Goal: Information Seeking & Learning: Find specific fact

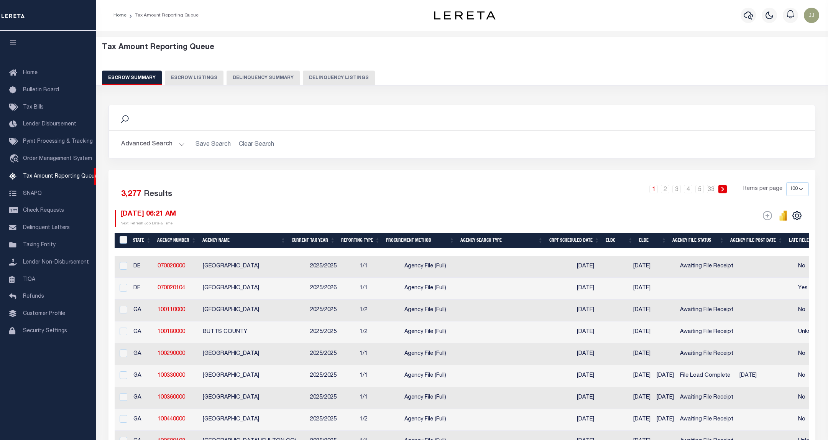
select select "100"
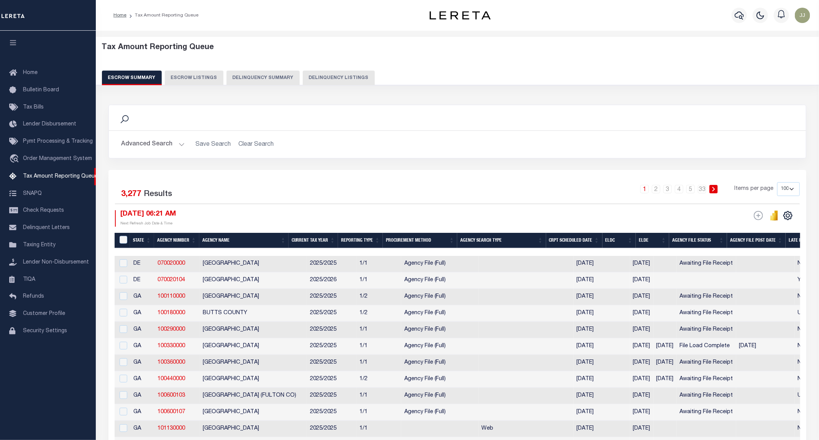
click at [344, 72] on button "Delinquency Listings" at bounding box center [339, 78] width 72 height 15
select select "100"
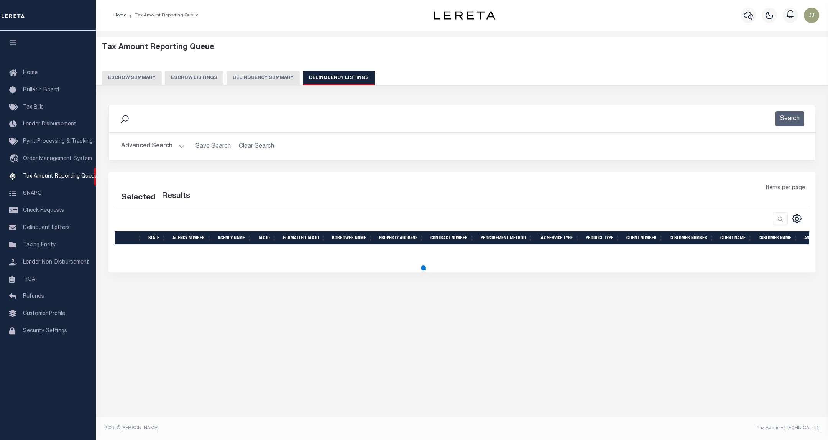
select select "100"
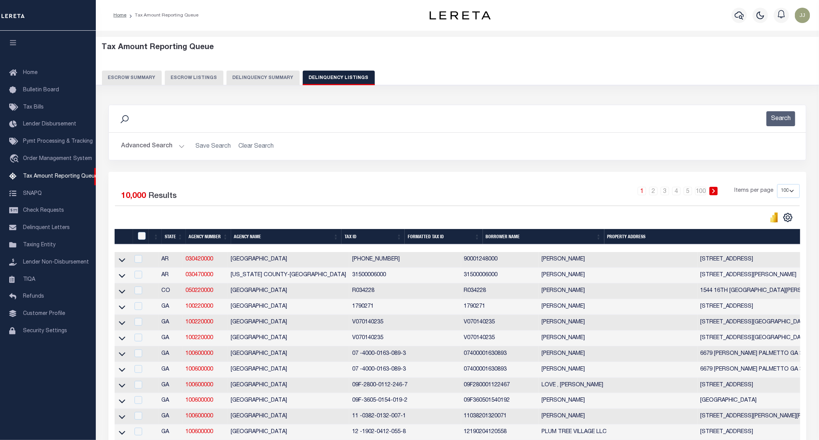
click at [157, 143] on button "Advanced Search" at bounding box center [153, 146] width 64 height 15
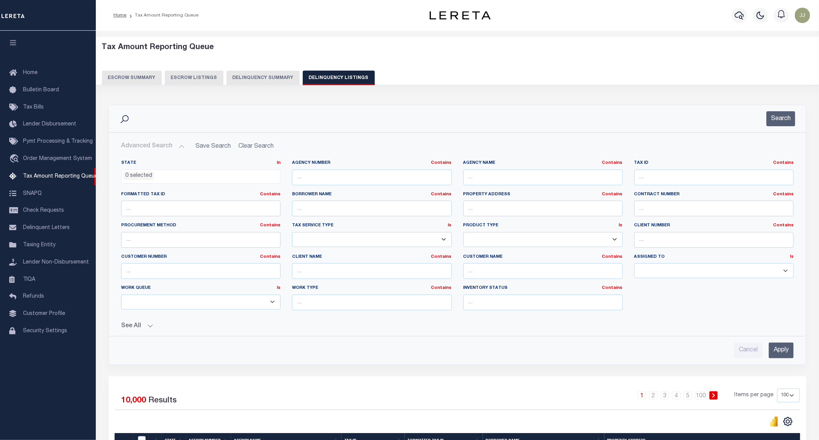
click at [145, 174] on li "0 selected" at bounding box center [138, 176] width 31 height 8
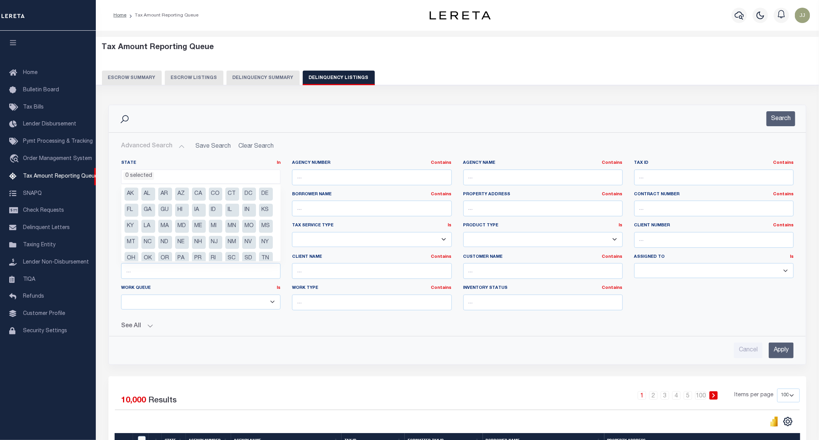
click at [172, 225] on li "MA" at bounding box center [165, 226] width 14 height 13
select select "MA"
click at [640, 174] on input "text" at bounding box center [713, 177] width 159 height 16
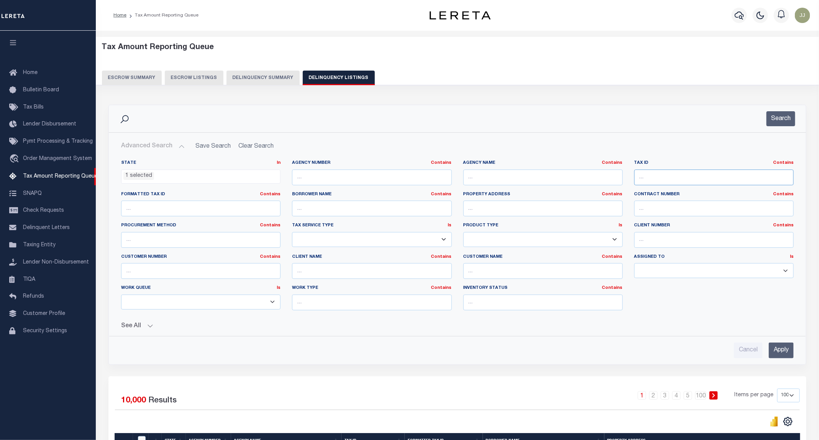
paste input "075 283 301"
type input "075 283 301"
click at [785, 116] on button "Search" at bounding box center [781, 118] width 29 height 15
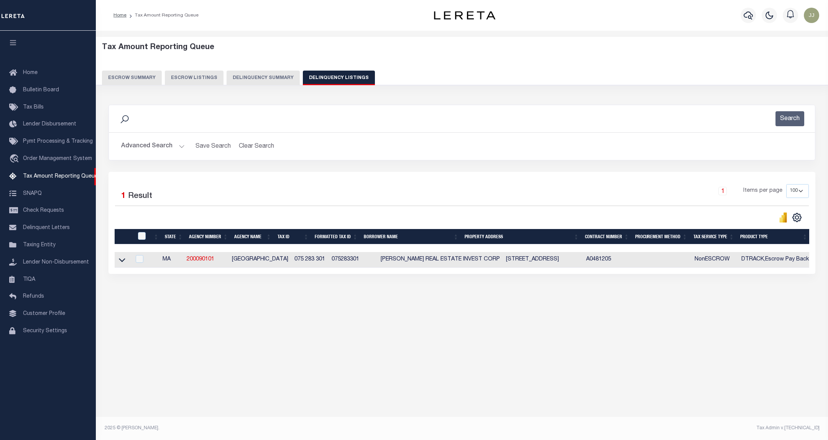
click at [126, 261] on link at bounding box center [122, 258] width 9 height 5
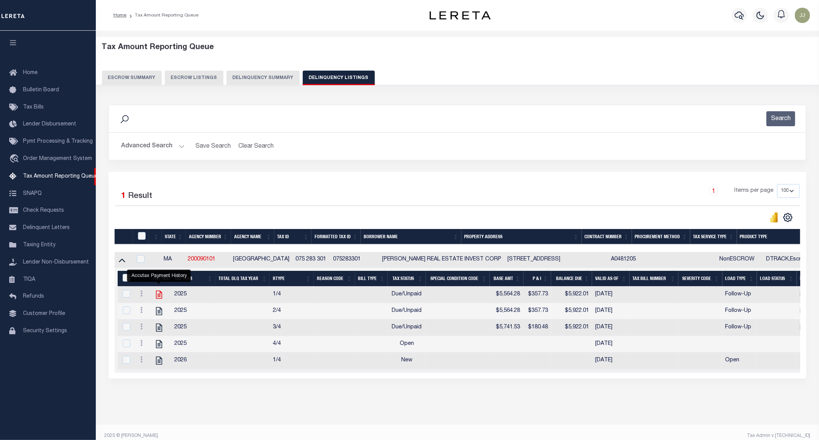
click at [158, 299] on icon "" at bounding box center [159, 295] width 6 height 8
checkbox input "true"
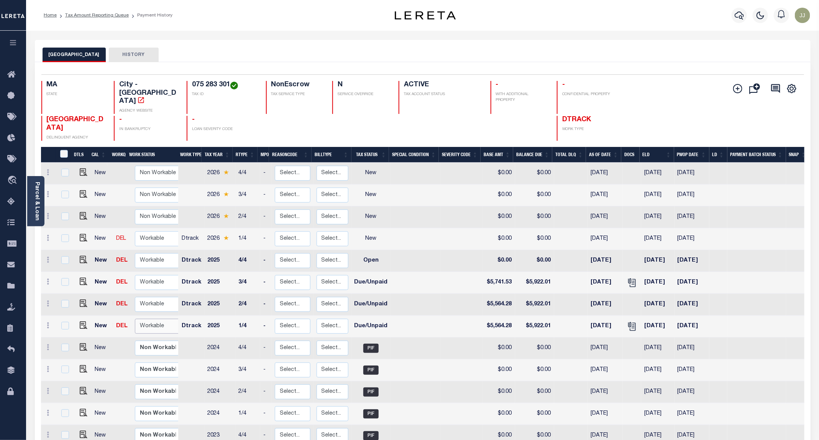
click at [145, 319] on select "Non Workable Workable" at bounding box center [158, 326] width 46 height 15
checkbox input "true"
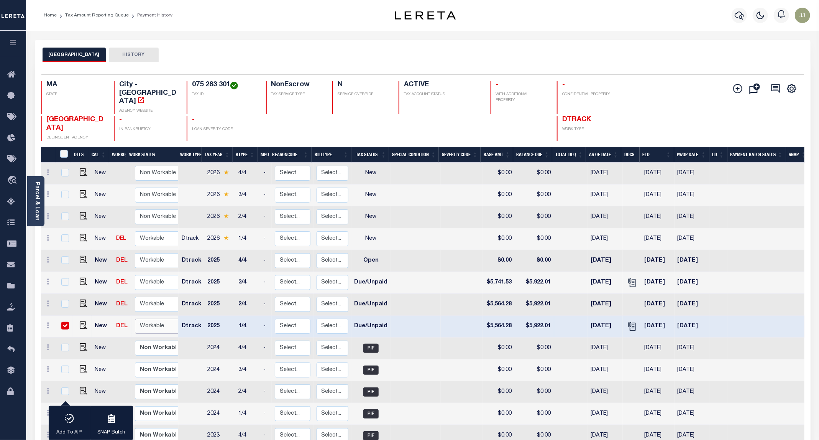
select select "true"
click at [135, 319] on select "Non Workable Workable" at bounding box center [158, 326] width 46 height 15
checkbox input "false"
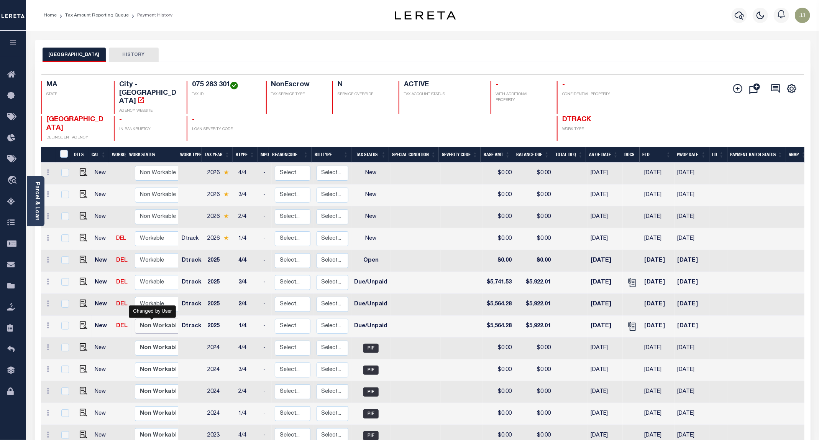
click at [162, 319] on select "Non Workable Workable" at bounding box center [158, 326] width 46 height 15
checkbox input "true"
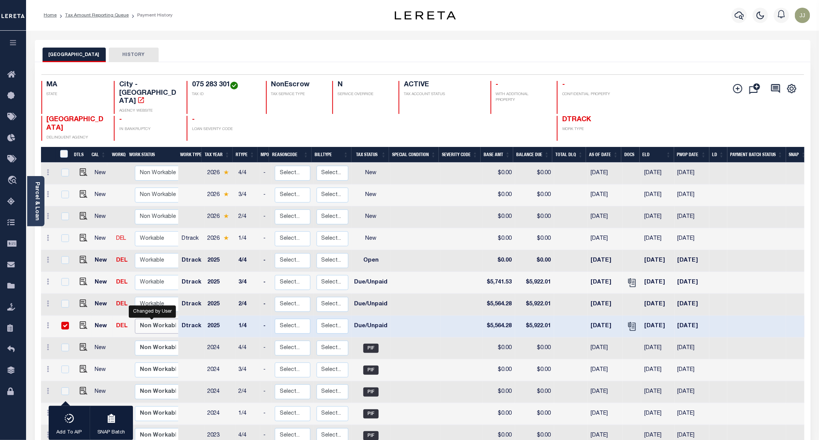
select select "false"
click at [135, 319] on select "Non Workable Workable" at bounding box center [158, 326] width 46 height 15
checkbox input "false"
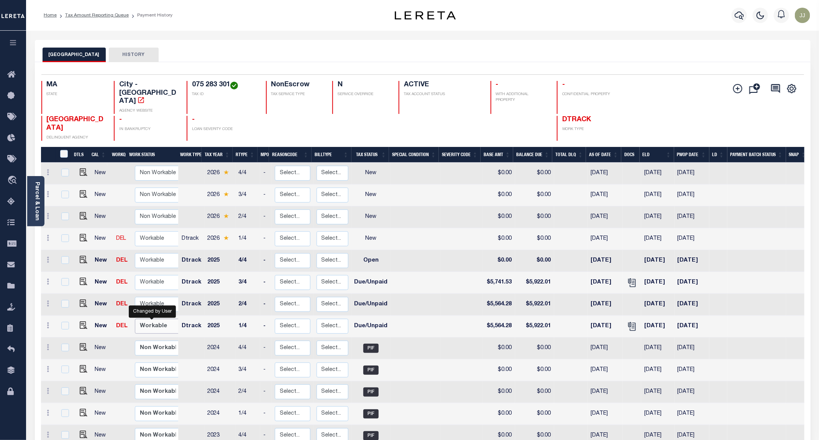
click at [146, 319] on select "Non Workable Workable" at bounding box center [158, 326] width 46 height 15
checkbox input "true"
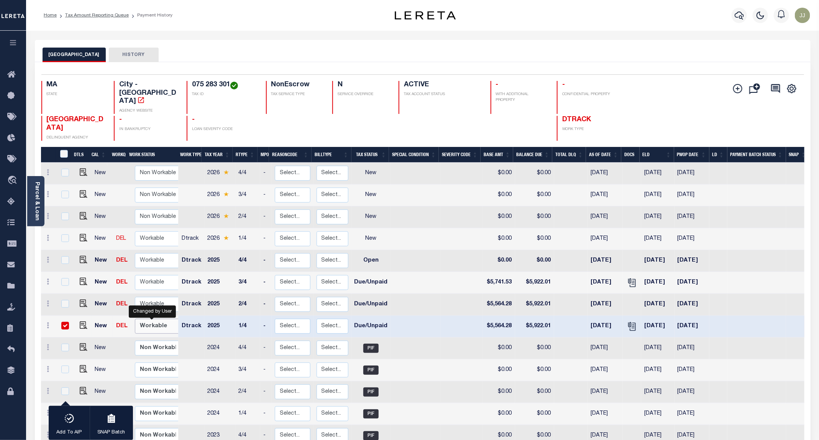
select select "true"
click at [135, 319] on select "Non Workable Workable" at bounding box center [158, 326] width 46 height 15
checkbox input "false"
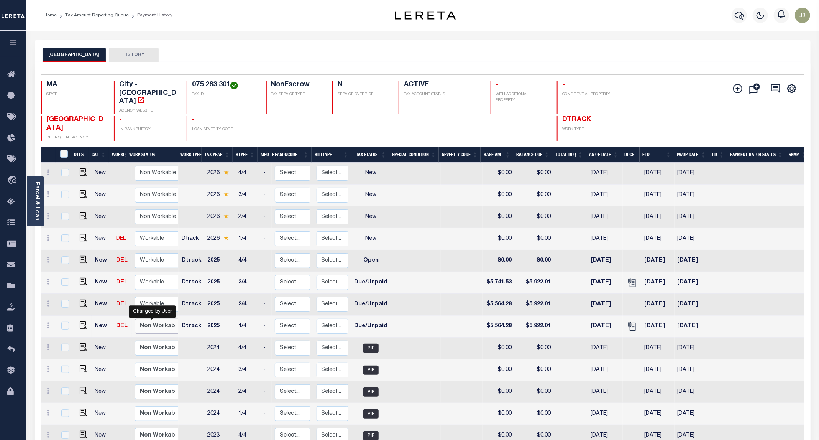
click at [150, 319] on select "Non Workable Workable" at bounding box center [158, 326] width 46 height 15
checkbox input "true"
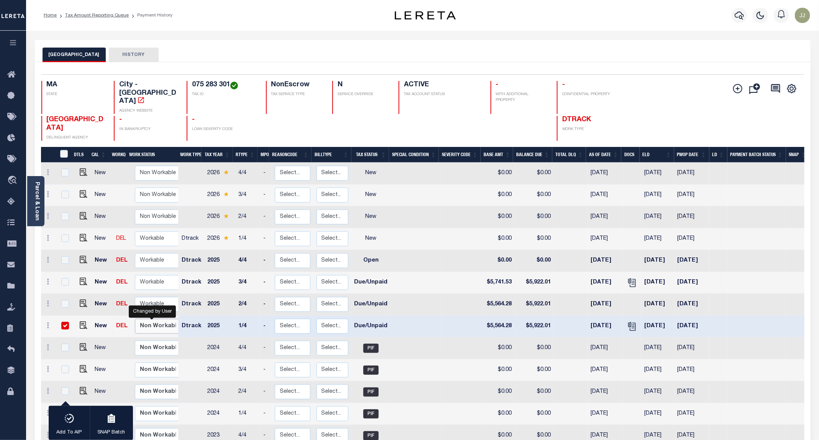
select select "false"
click at [135, 319] on select "Non Workable Workable" at bounding box center [158, 326] width 46 height 15
checkbox input "false"
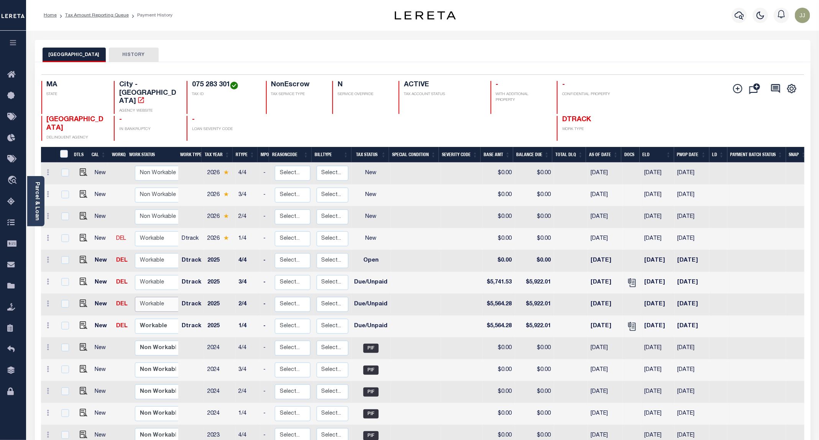
click at [149, 297] on select "Non Workable Workable" at bounding box center [158, 304] width 46 height 15
checkbox input "true"
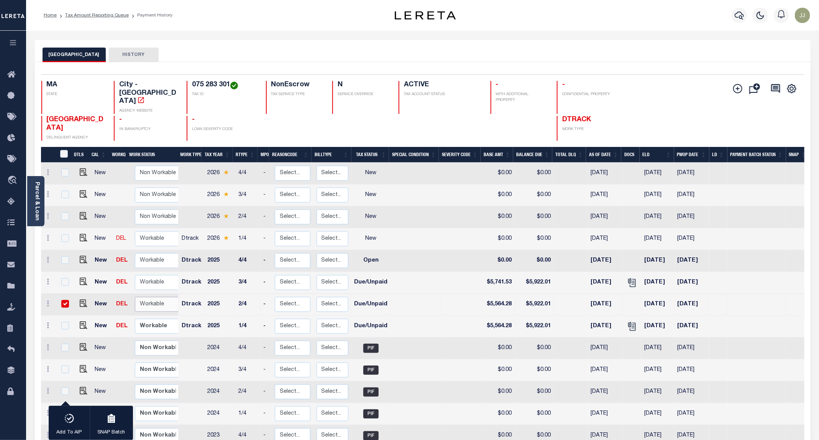
select select "true"
click at [135, 297] on select "Non Workable Workable" at bounding box center [158, 304] width 46 height 15
checkbox input "false"
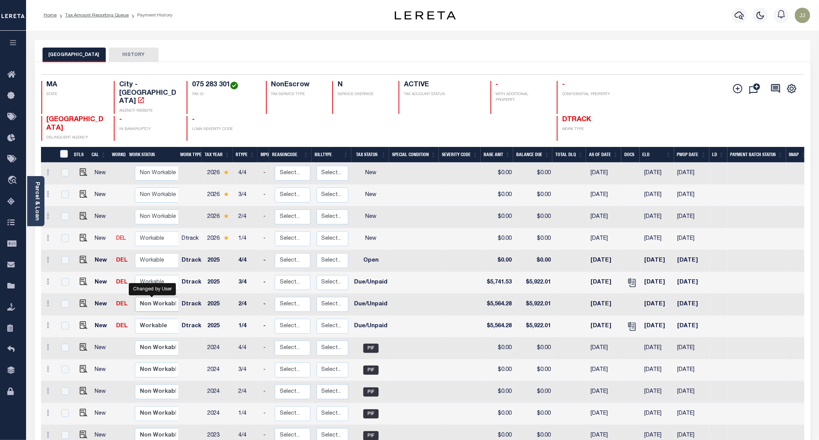
click at [146, 297] on select "Non Workable Workable" at bounding box center [158, 304] width 46 height 15
checkbox input "true"
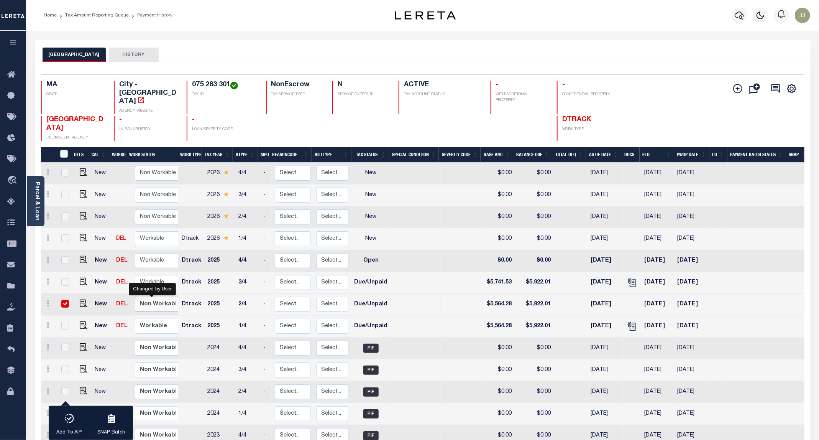
select select "false"
click at [135, 297] on select "Non Workable Workable" at bounding box center [158, 304] width 46 height 15
checkbox input "false"
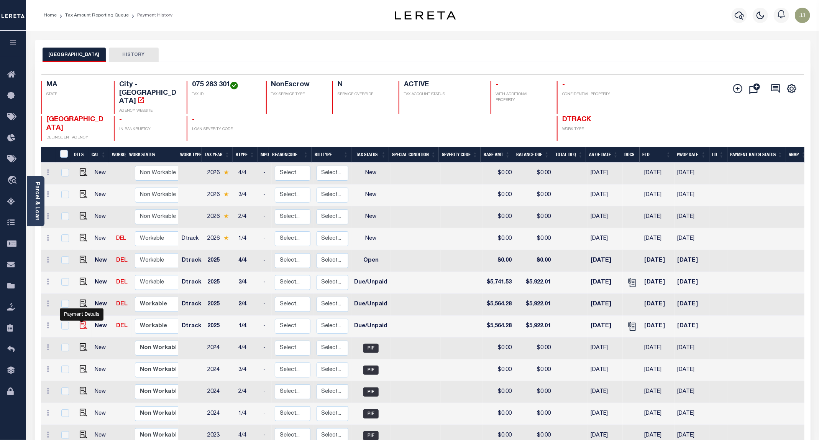
click at [80, 321] on img "" at bounding box center [84, 325] width 8 height 8
checkbox input "true"
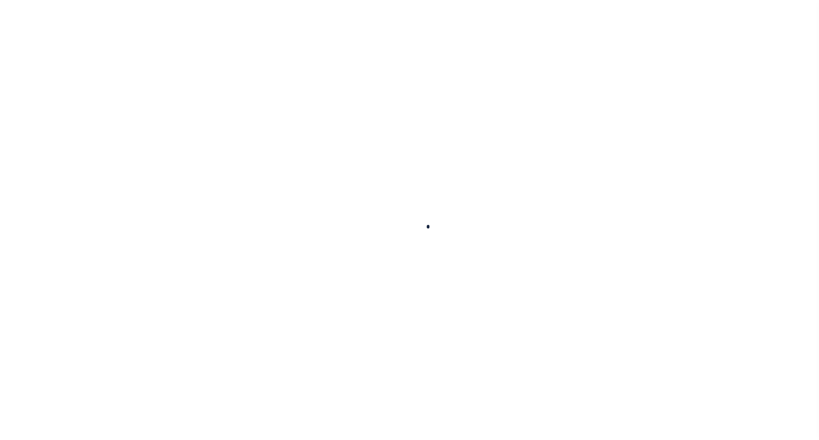
checkbox input "false"
type textarea "Each quarter P&I is not available online, P&I is equally divided to each quarte…"
type input "[DATE]"
select select "DUE"
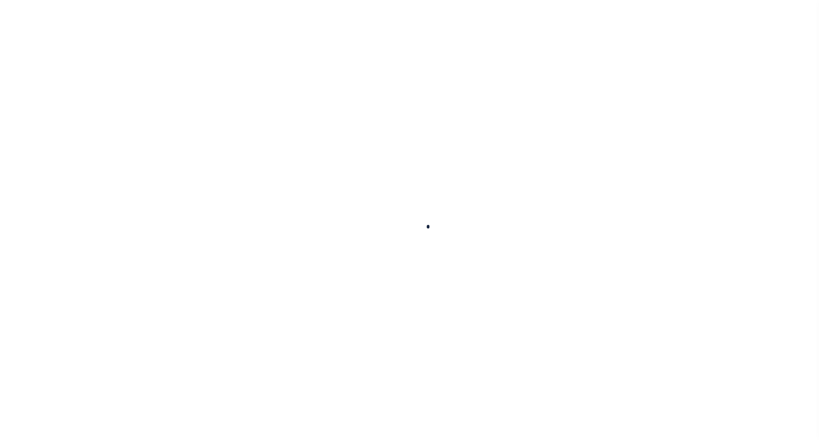
type input "$5,564.28"
type input "$357.73"
type input "$5,922.01"
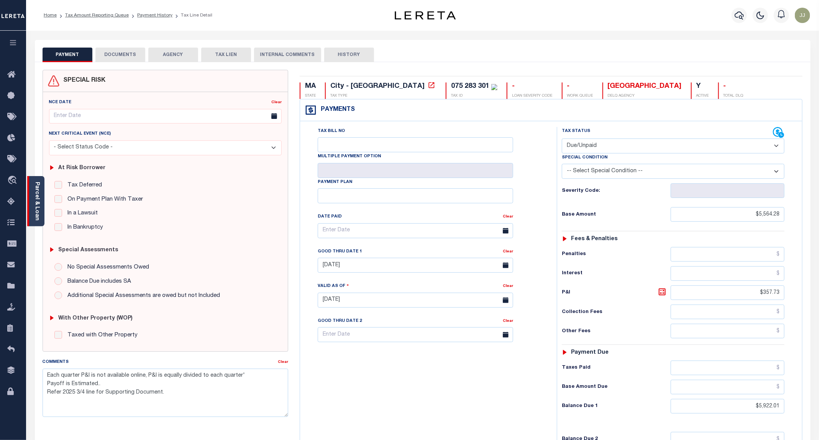
click at [39, 209] on link "Parcel & Loan" at bounding box center [36, 201] width 5 height 39
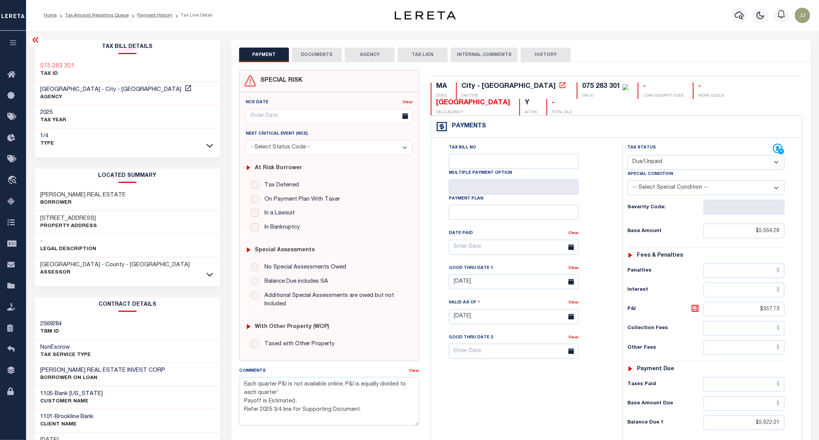
scroll to position [58, 0]
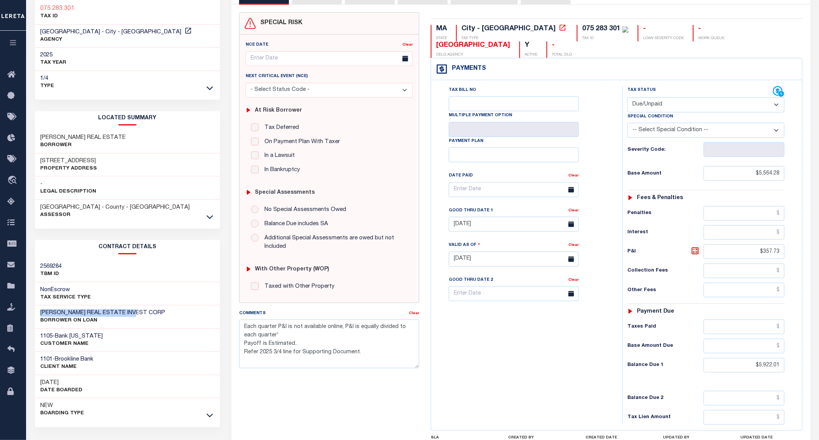
drag, startPoint x: 144, startPoint y: 311, endPoint x: 41, endPoint y: 312, distance: 103.1
click at [41, 312] on div "ADAMS REAL ESTATE INVEST CORP BORROWER ON LOAN" at bounding box center [128, 316] width 186 height 23
copy h3 "[PERSON_NAME] REAL ESTATE INVEST CORP"
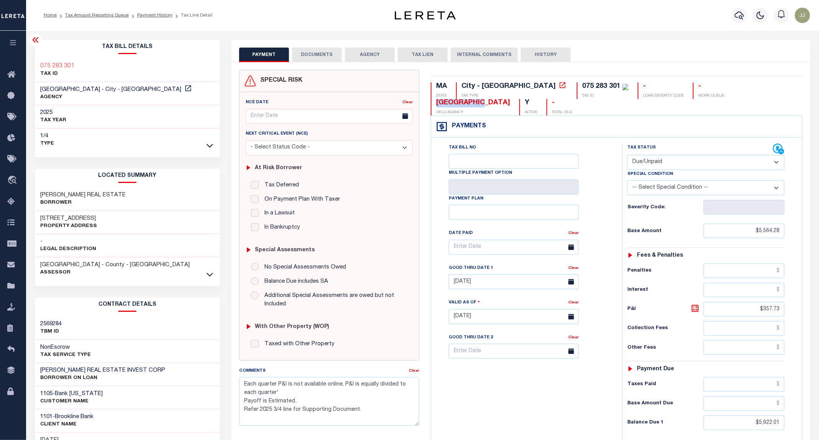
drag, startPoint x: 726, startPoint y: 87, endPoint x: 674, endPoint y: 87, distance: 51.4
click at [674, 87] on div "MA STATE City - MA TAX TYPE 075 283 301 TAX ID - LOAN SEVERITY CODE - WORK QUEU…" at bounding box center [617, 98] width 372 height 33
copy div "[GEOGRAPHIC_DATA]"
click at [211, 274] on icon at bounding box center [210, 274] width 7 height 8
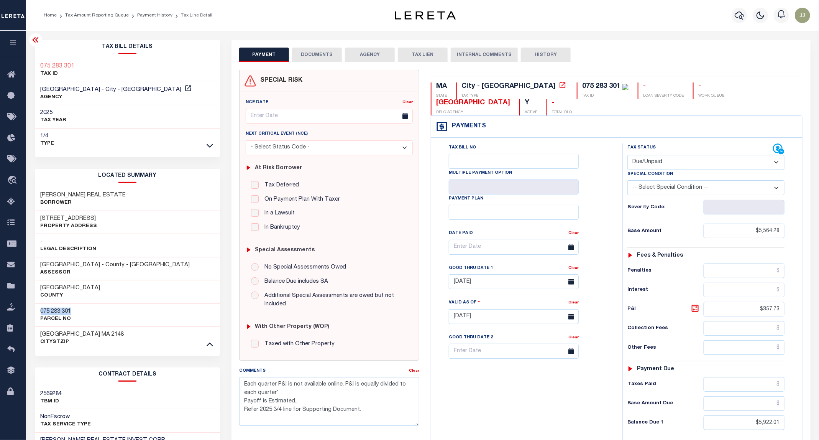
drag, startPoint x: 88, startPoint y: 312, endPoint x: 37, endPoint y: 314, distance: 51.0
click at [37, 314] on div "075 283 301 Parcel No" at bounding box center [128, 314] width 186 height 23
copy h3 "075 283 301"
drag, startPoint x: 87, startPoint y: 64, endPoint x: 38, endPoint y: 63, distance: 48.7
click at [38, 63] on div "075 283 301 TAX ID" at bounding box center [128, 70] width 186 height 23
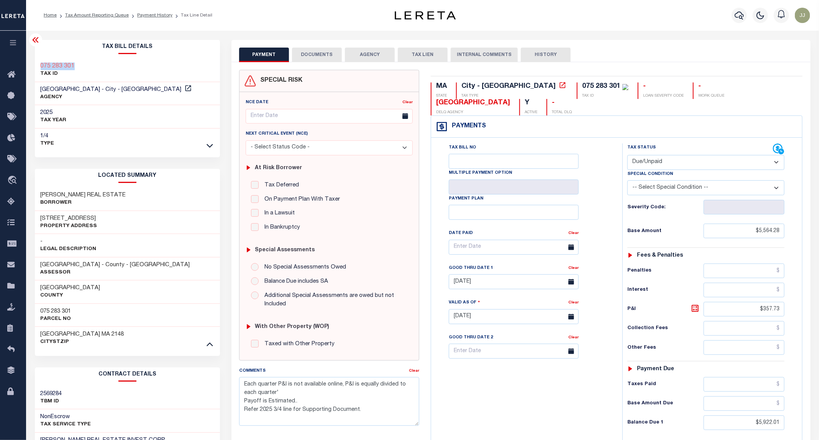
copy h3 "075 283 301"
click at [113, 196] on div "ADAMS REAL ESTATE Borrower" at bounding box center [128, 198] width 186 height 23
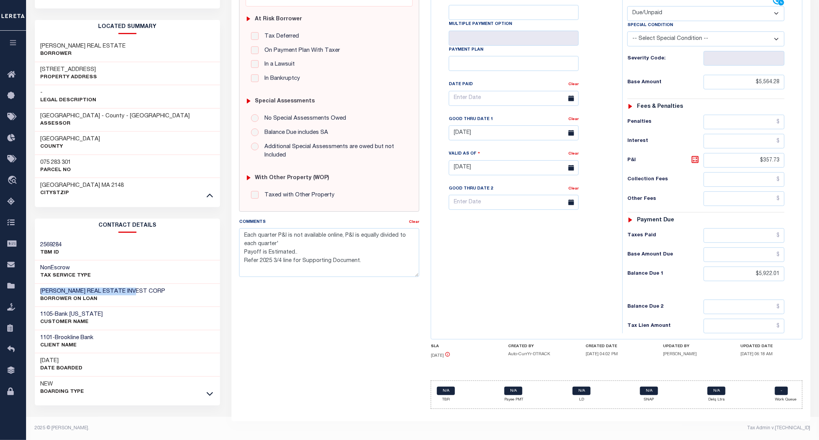
drag, startPoint x: 157, startPoint y: 286, endPoint x: 39, endPoint y: 290, distance: 117.7
click at [39, 290] on div "ADAMS REAL ESTATE INVEST CORP BORROWER ON LOAN" at bounding box center [128, 295] width 186 height 23
copy h3 "[PERSON_NAME] REAL ESTATE INVEST CORP"
drag, startPoint x: 101, startPoint y: 69, endPoint x: 31, endPoint y: 68, distance: 69.8
click at [31, 68] on div "Tax Bill Details 075 283 301 TAX ID 1/4" at bounding box center [127, 165] width 197 height 549
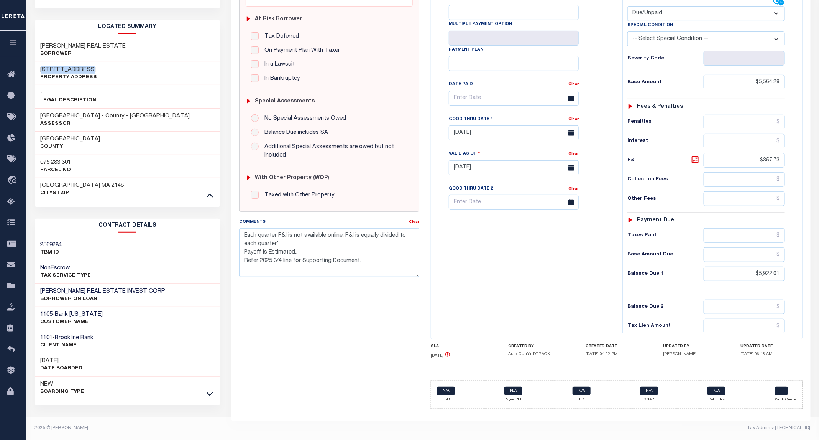
copy h3 "361 365 MAIN ST"
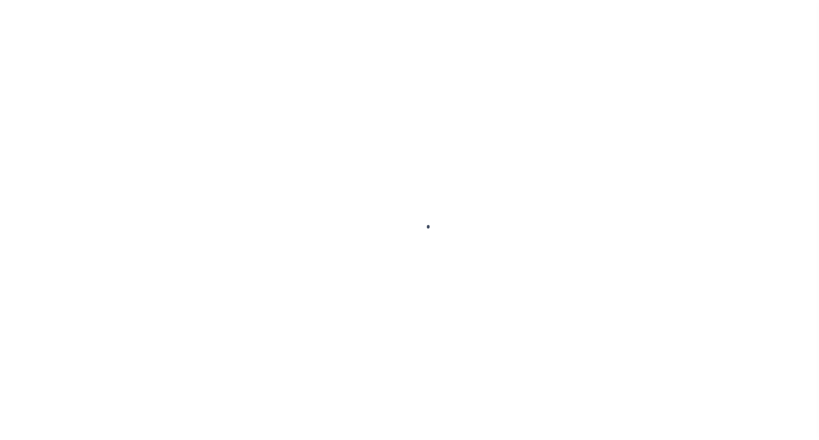
select select "DUE"
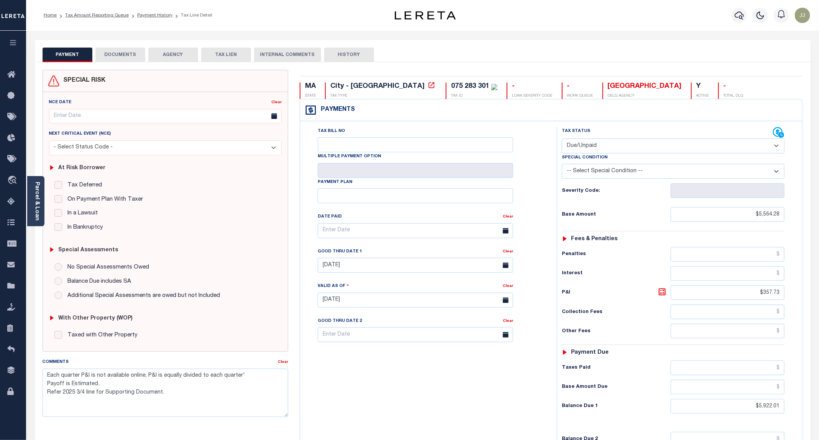
click at [153, 20] on ol "Home Tax Amount Reporting Queue Payment History Tax Line Detail" at bounding box center [128, 15] width 181 height 16
click at [159, 18] on li "Payment History" at bounding box center [151, 15] width 44 height 7
click at [152, 16] on link "Payment History" at bounding box center [154, 15] width 35 height 5
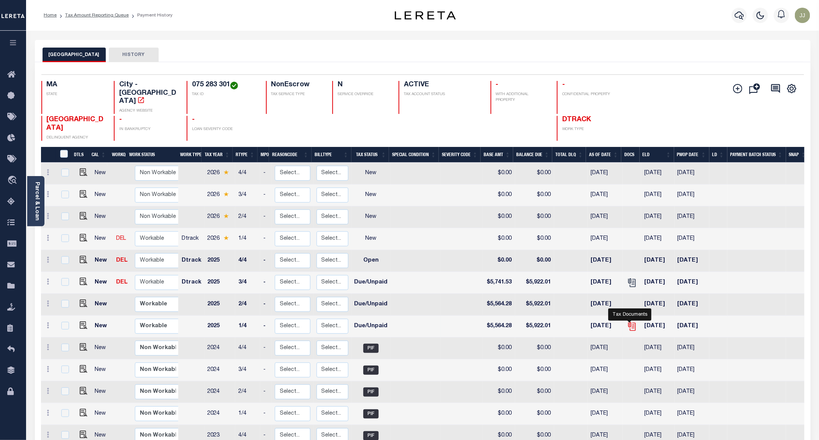
click at [630, 321] on icon "" at bounding box center [632, 326] width 10 height 10
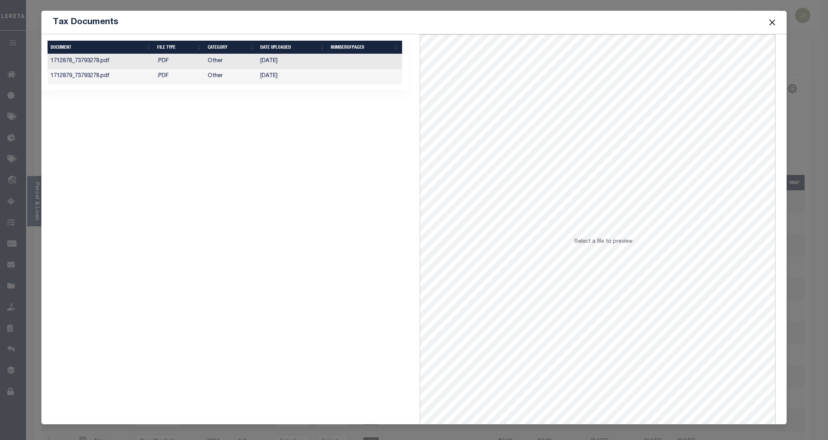
click at [606, 240] on span "Select a file to preview" at bounding box center [603, 241] width 58 height 5
click at [137, 80] on td "1712879_73793278.pdf" at bounding box center [101, 76] width 107 height 15
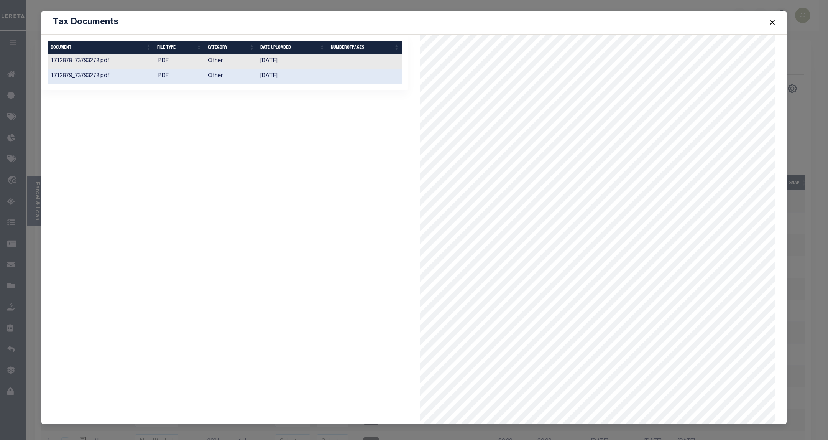
click at [781, 22] on span at bounding box center [772, 22] width 29 height 21
click at [771, 21] on button "Close" at bounding box center [772, 22] width 10 height 10
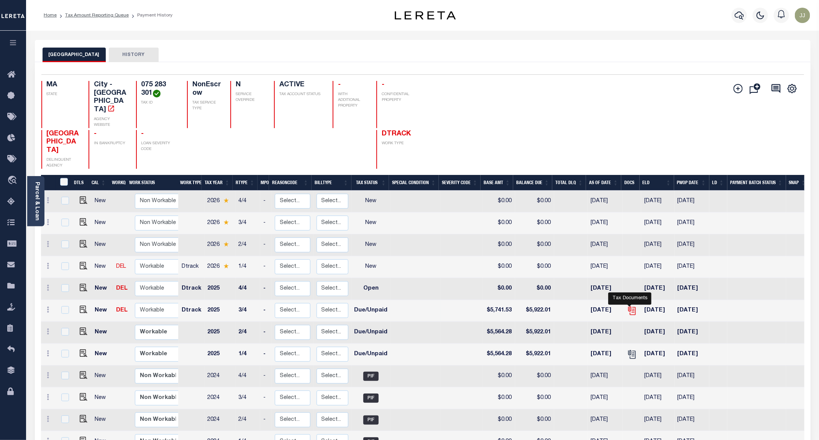
click at [632, 306] on icon "" at bounding box center [632, 311] width 10 height 10
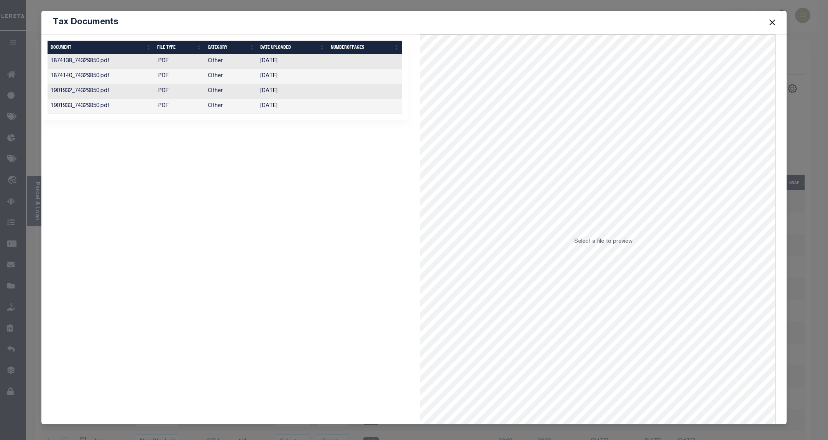
click at [138, 107] on td "1901933_74329850.pdf" at bounding box center [101, 106] width 107 height 15
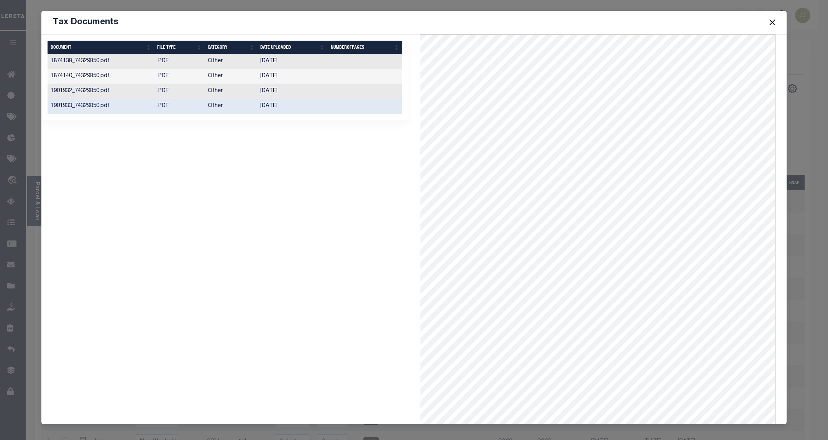
click at [180, 90] on td ".PDF" at bounding box center [179, 91] width 51 height 15
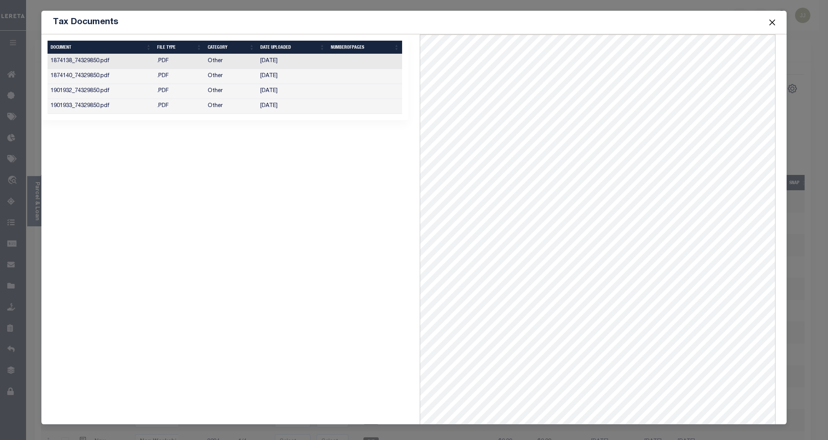
scroll to position [31, 0]
